Goal: Task Accomplishment & Management: Use online tool/utility

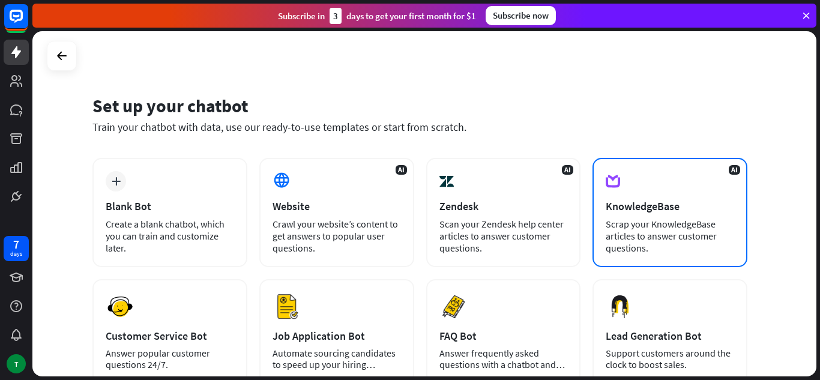
click at [653, 230] on div "Scrap your KnowledgeBase articles to answer customer questions." at bounding box center [669, 236] width 128 height 36
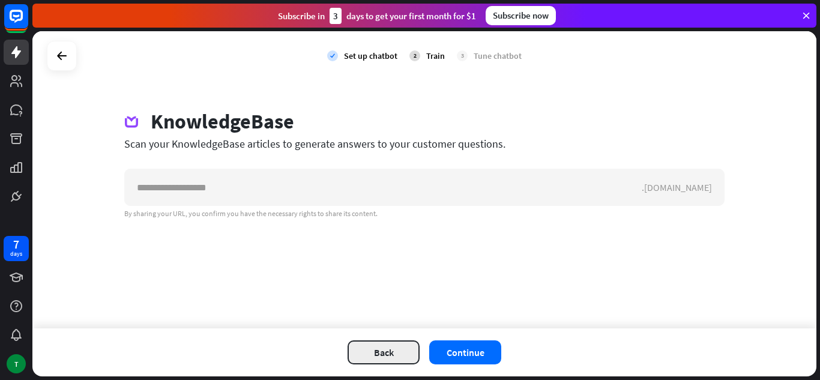
click at [390, 352] on button "Back" at bounding box center [383, 352] width 72 height 24
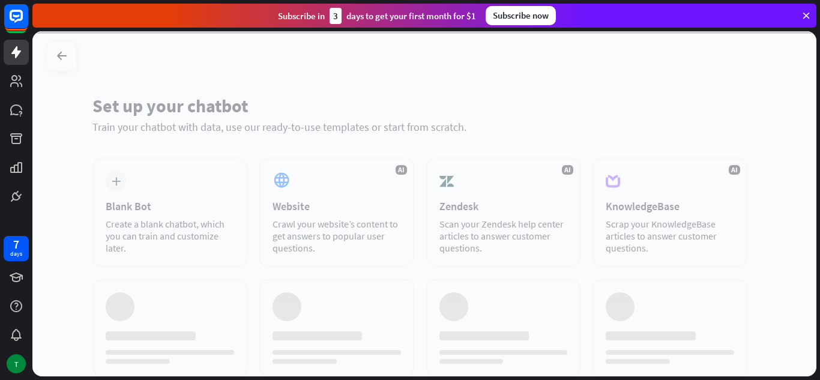
click at [148, 186] on div at bounding box center [424, 203] width 784 height 345
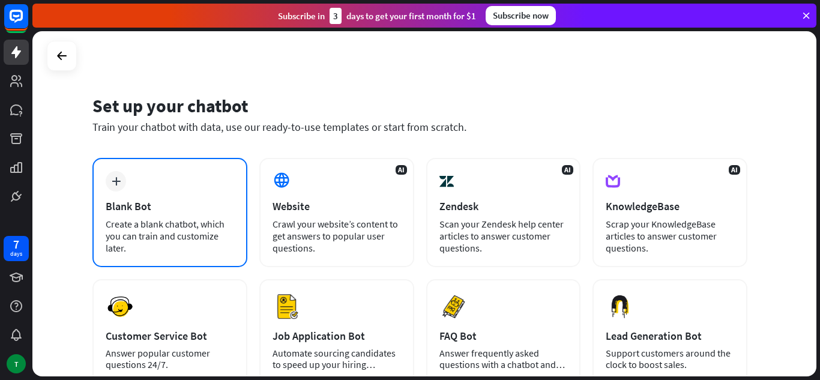
click at [151, 190] on div "plus Blank Bot Create a blank chatbot, which you can train and customize later." at bounding box center [169, 212] width 155 height 109
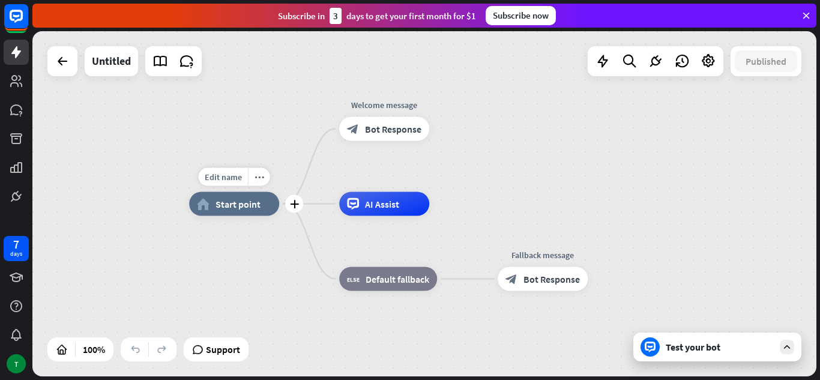
click at [241, 210] on div "home_2 Start point" at bounding box center [234, 204] width 90 height 24
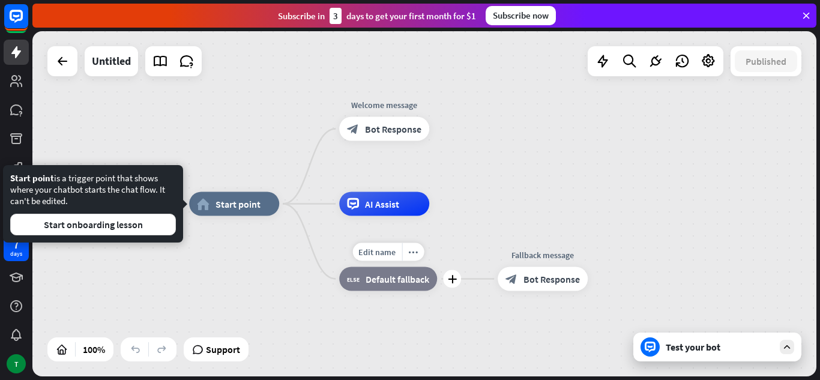
click at [422, 273] on span "Default fallback" at bounding box center [397, 279] width 64 height 12
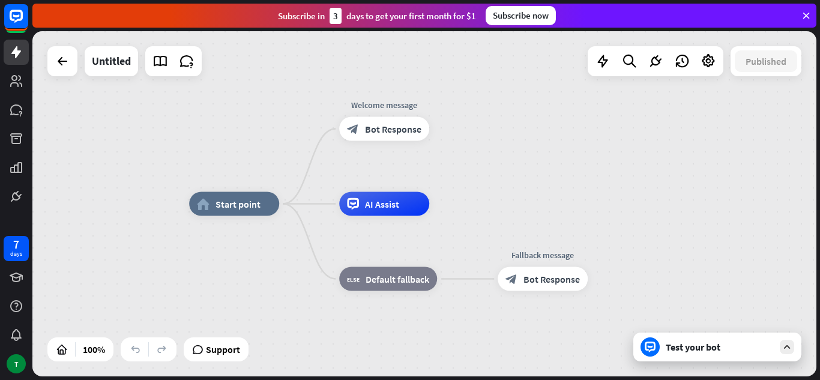
click at [649, 344] on icon at bounding box center [649, 346] width 11 height 11
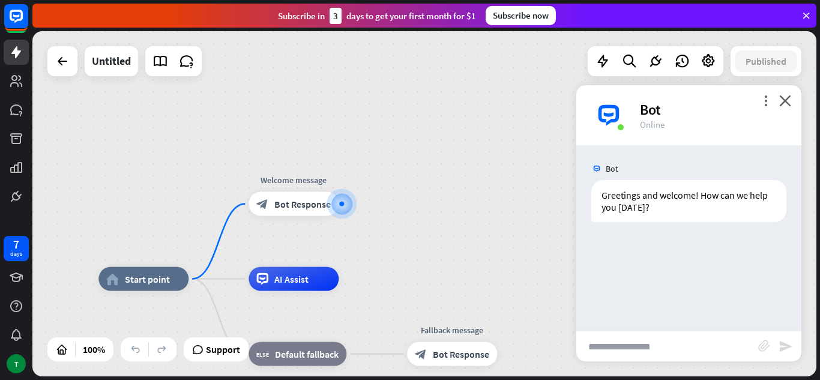
click at [610, 355] on input "text" at bounding box center [667, 346] width 182 height 30
type input "**********"
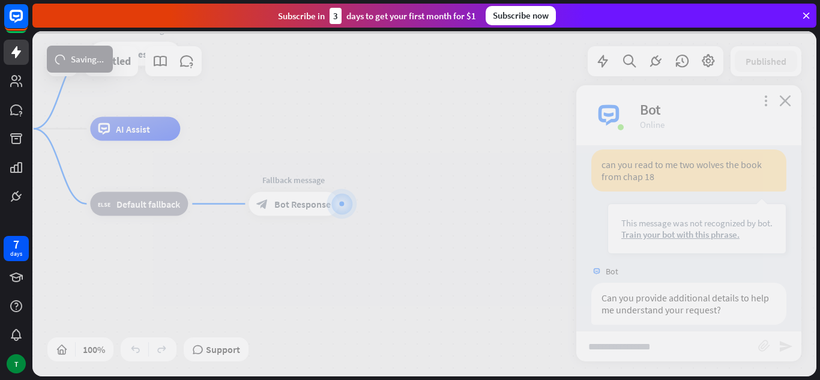
scroll to position [113, 0]
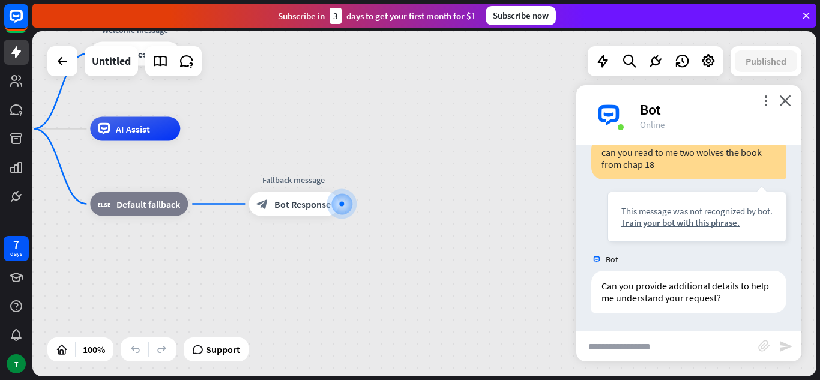
click at [637, 349] on input "text" at bounding box center [667, 346] width 182 height 30
type input "**********"
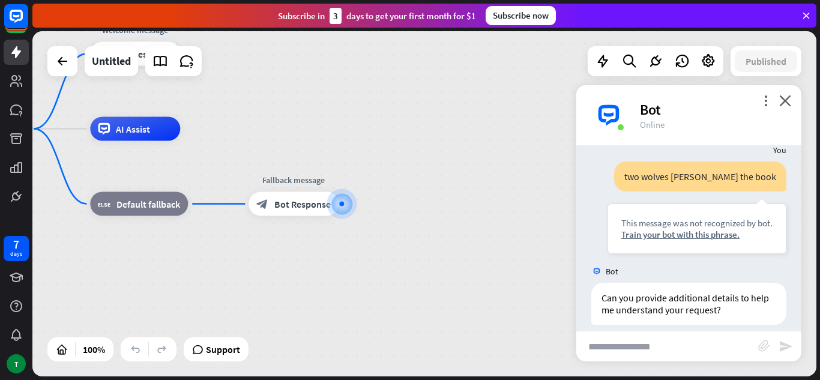
scroll to position [305, 0]
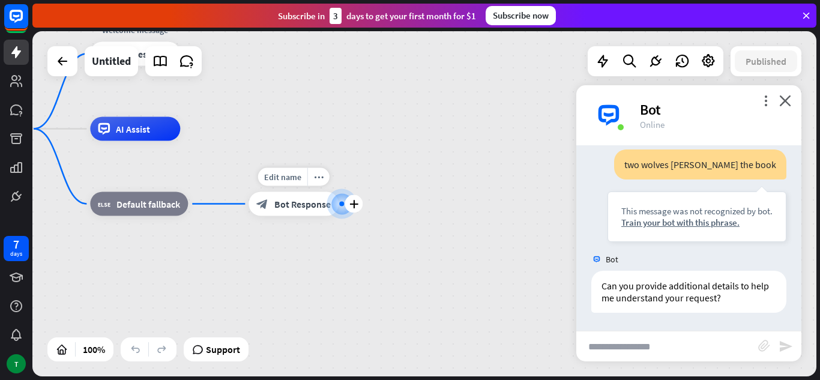
click at [320, 206] on span "Bot Response" at bounding box center [302, 204] width 56 height 12
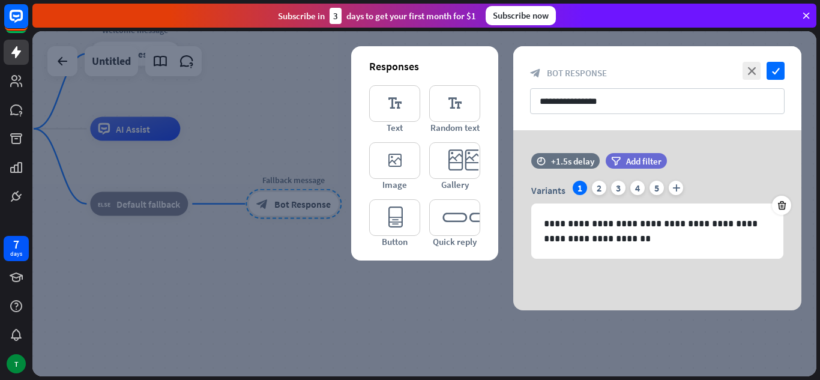
click at [478, 295] on div at bounding box center [424, 203] width 784 height 345
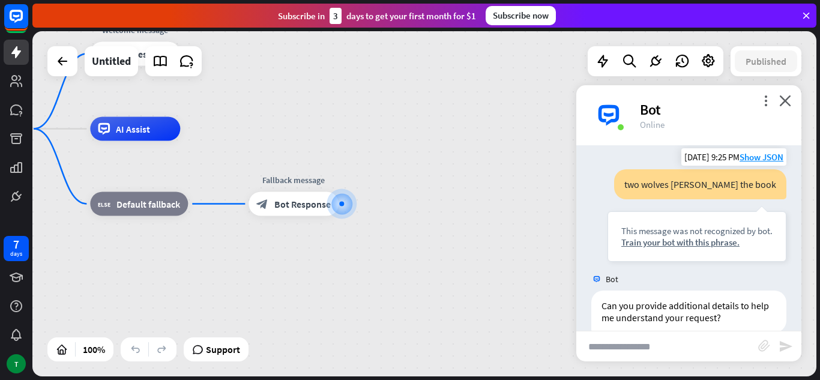
scroll to position [305, 0]
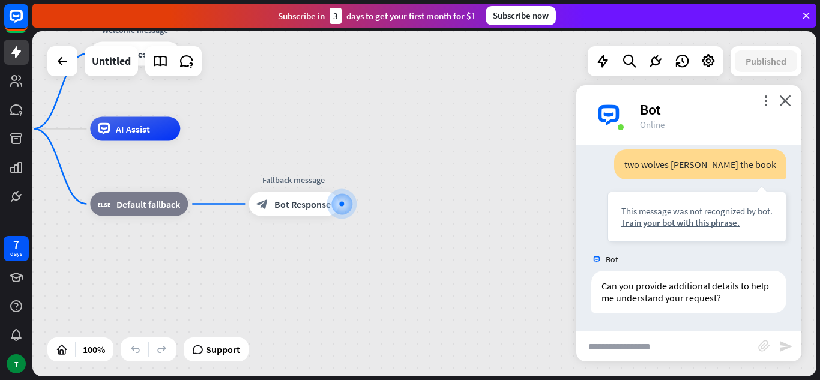
click at [646, 340] on input "text" at bounding box center [667, 346] width 182 height 30
type input "********"
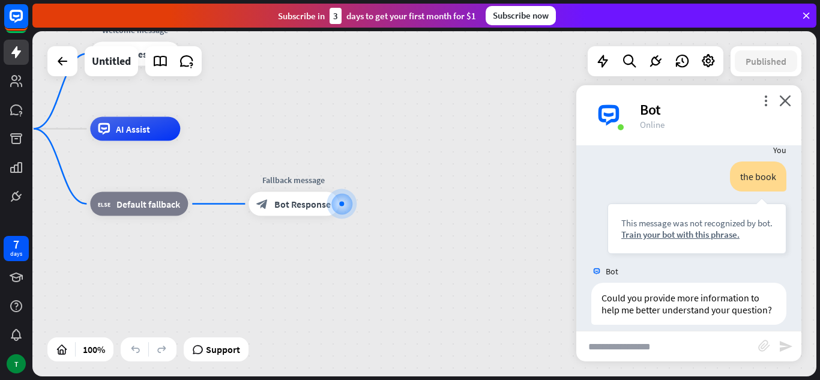
scroll to position [497, 0]
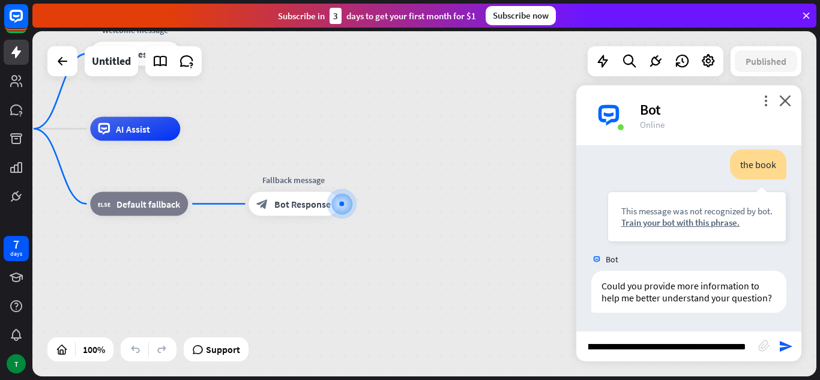
type input "**********"
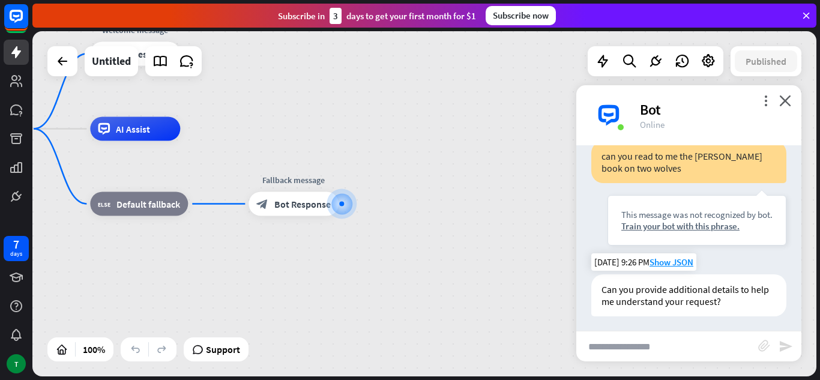
scroll to position [701, 0]
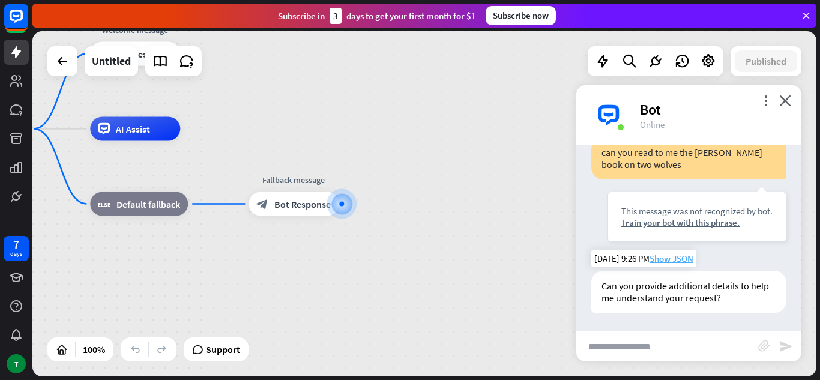
click at [671, 262] on span "Show JSON" at bounding box center [671, 258] width 44 height 11
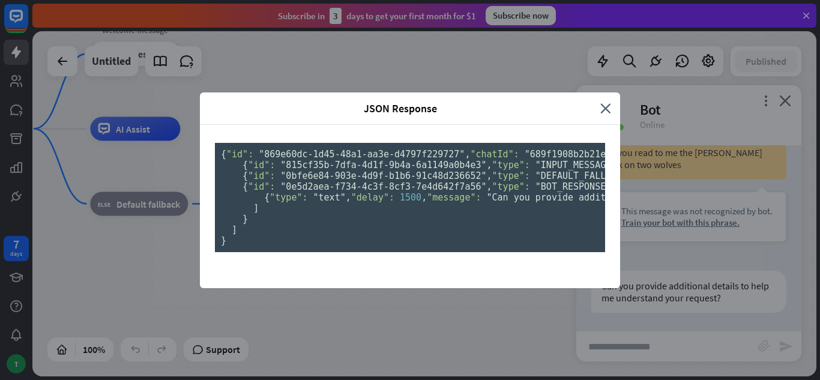
scroll to position [0, 0]
click at [600, 101] on icon "close" at bounding box center [605, 108] width 11 height 14
